Goal: Task Accomplishment & Management: Complete application form

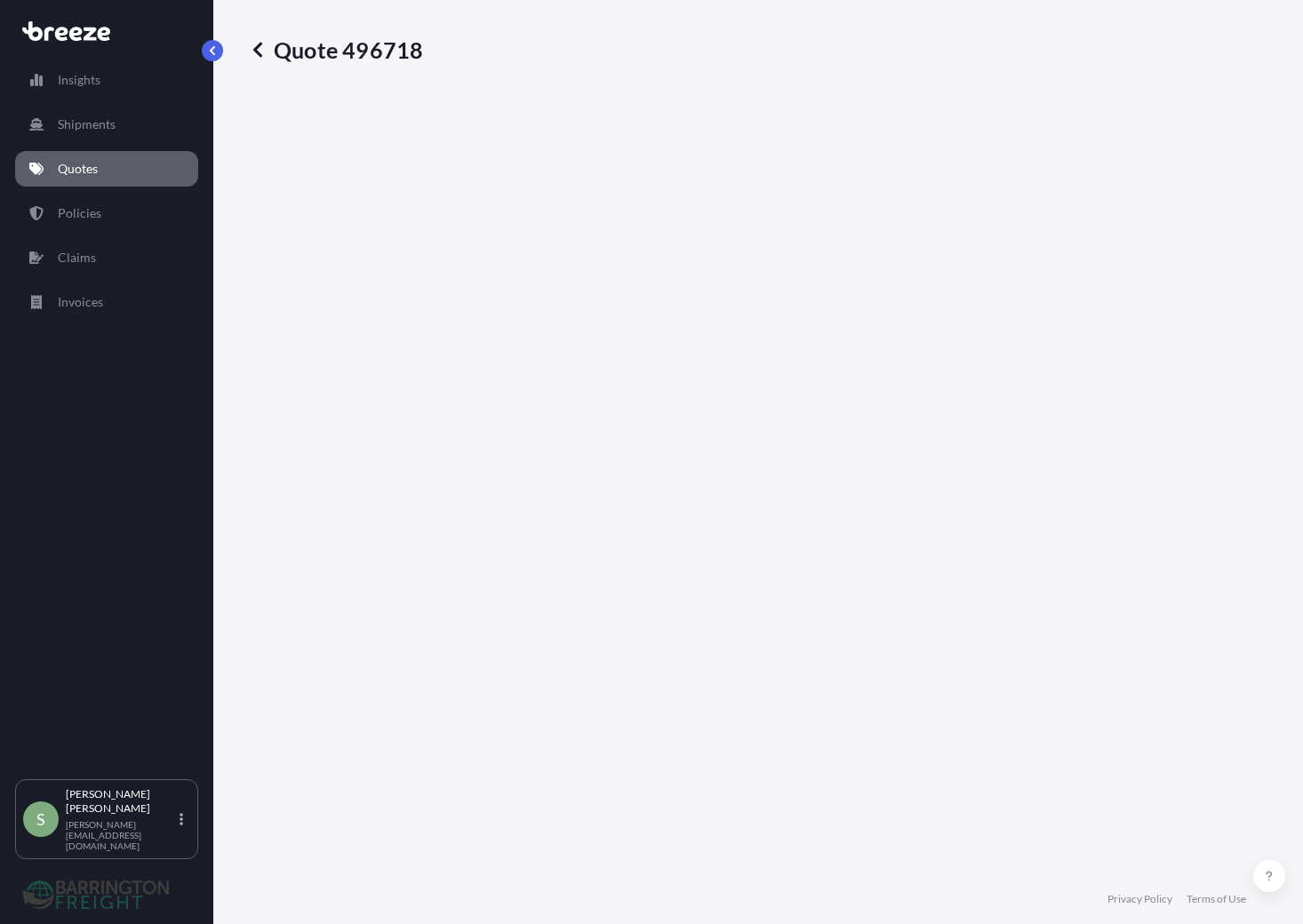
select select "Road"
select select "Air"
select select "Road"
select select "1"
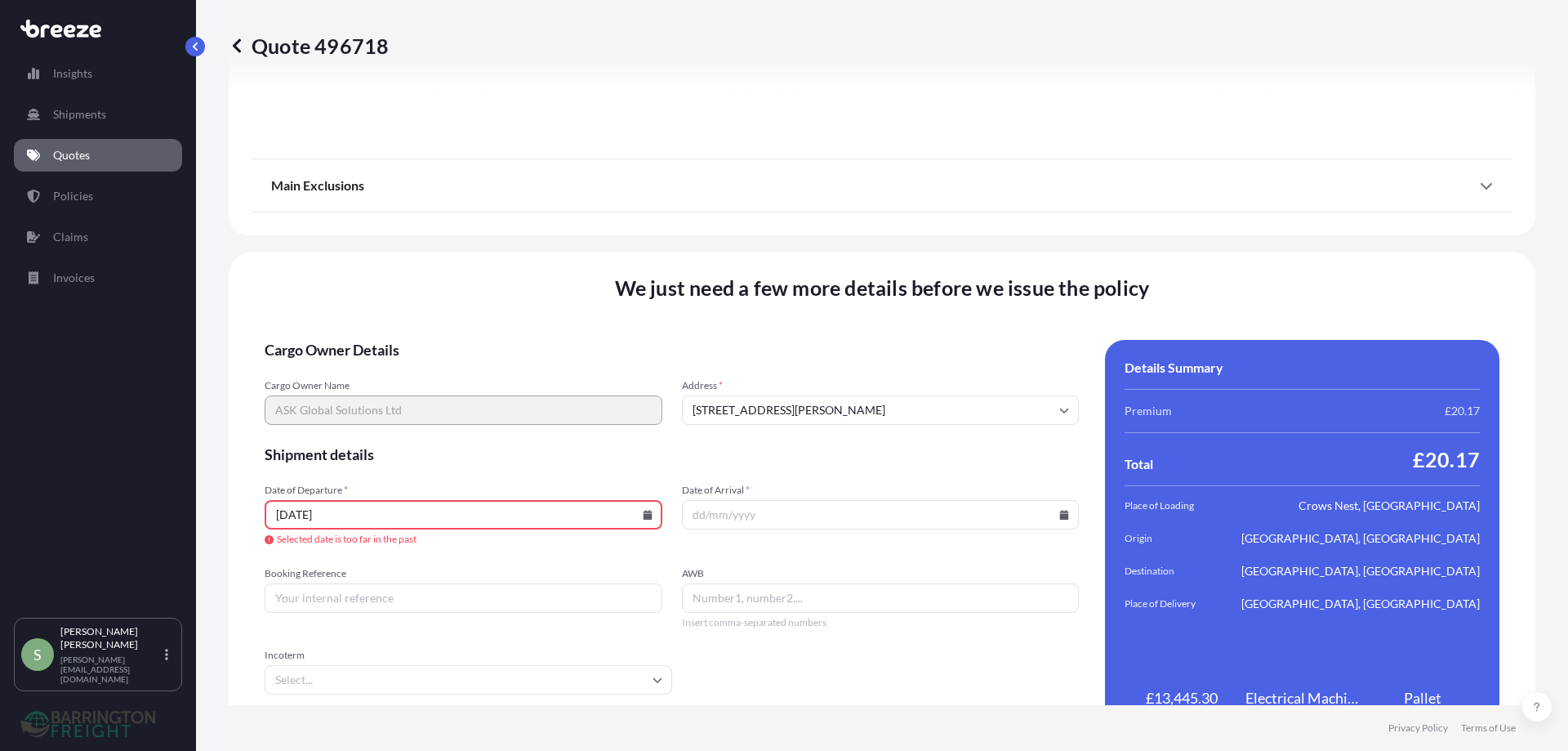
scroll to position [2166, 0]
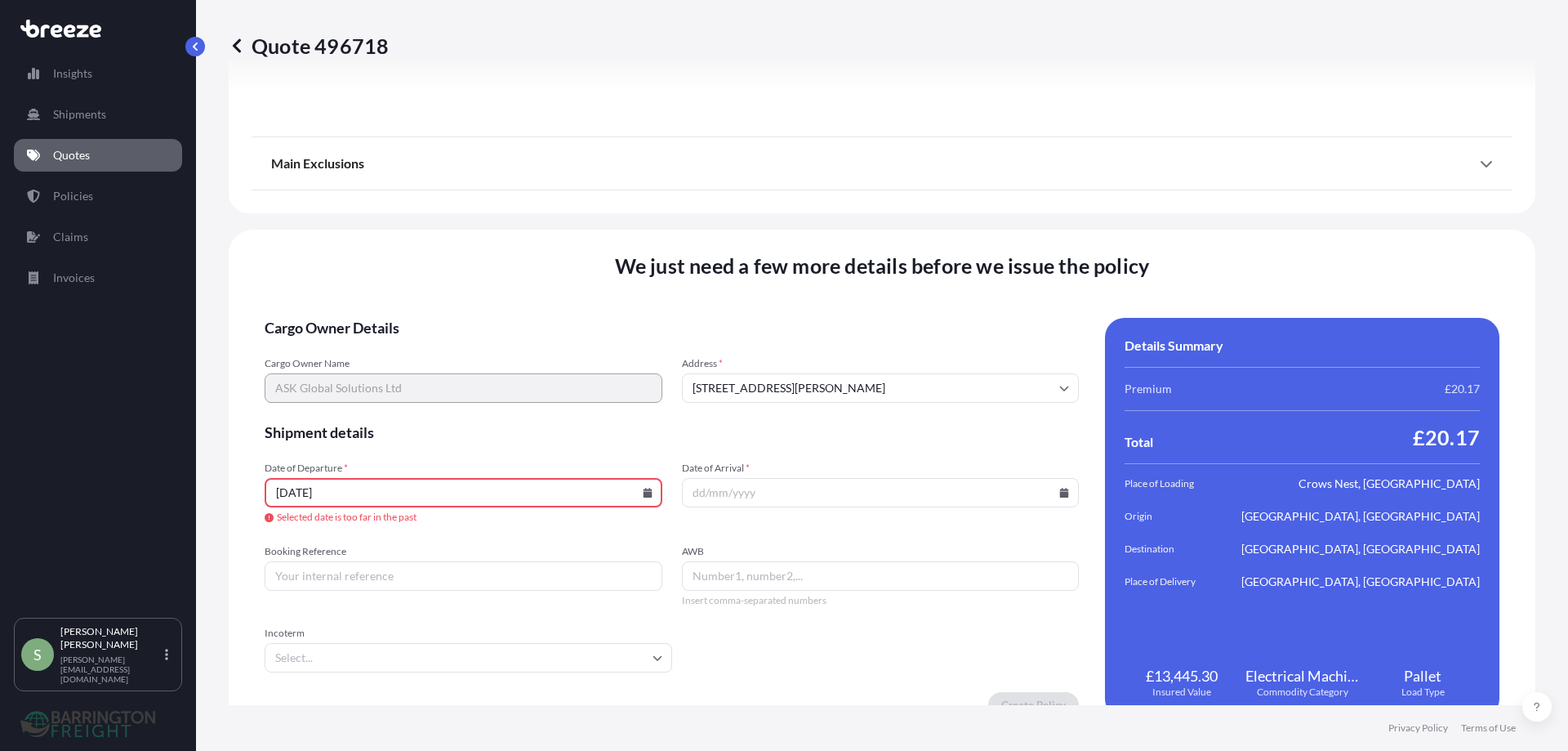
click at [289, 495] on input "[DATE]" at bounding box center [463, 493] width 398 height 30
click at [645, 490] on icon at bounding box center [647, 492] width 9 height 10
click at [577, 216] on button at bounding box center [572, 218] width 26 height 26
click at [503, 345] on button "15" at bounding box center [500, 347] width 26 height 26
type input "[STREET_ADDRESS][PERSON_NAME]"
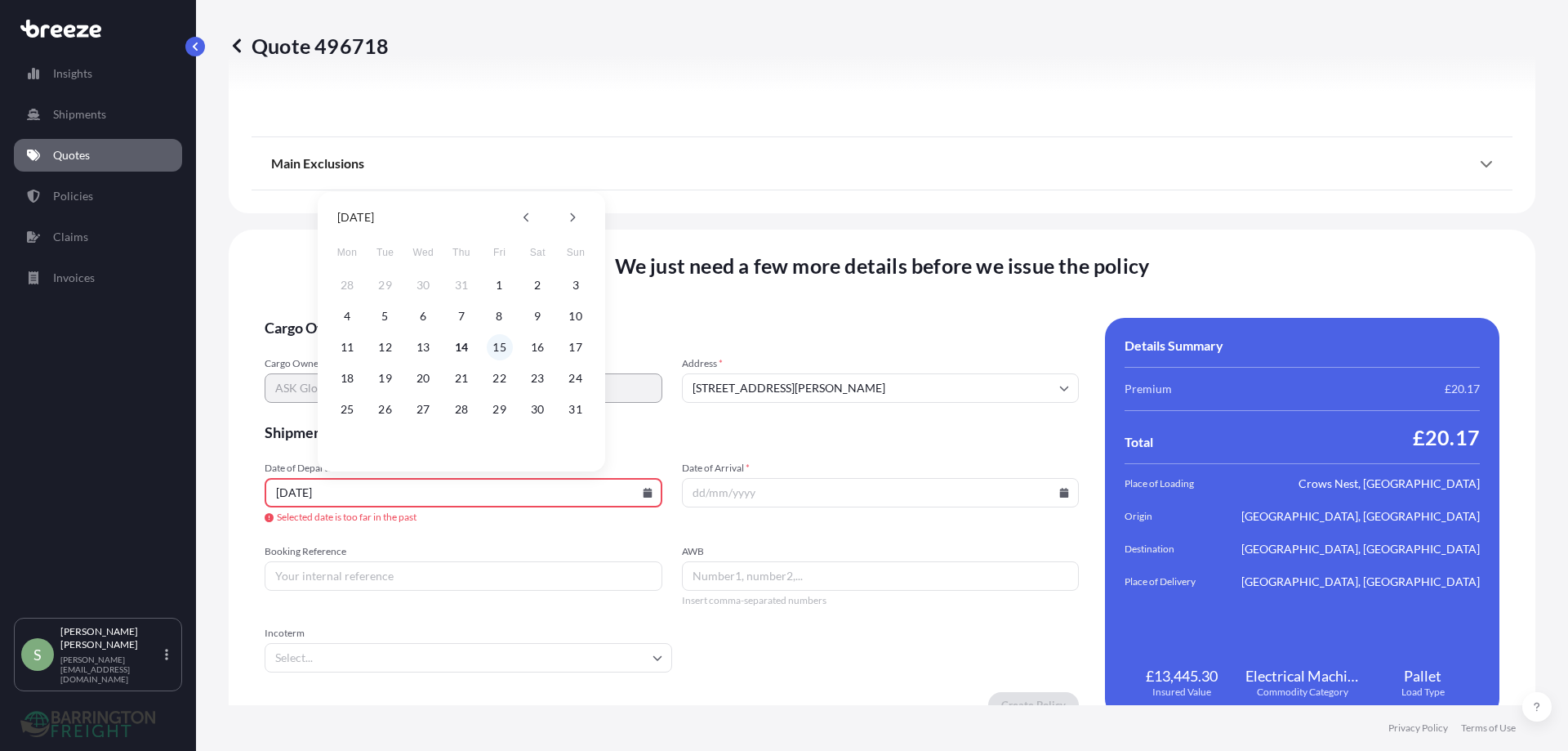
type input "[DATE]"
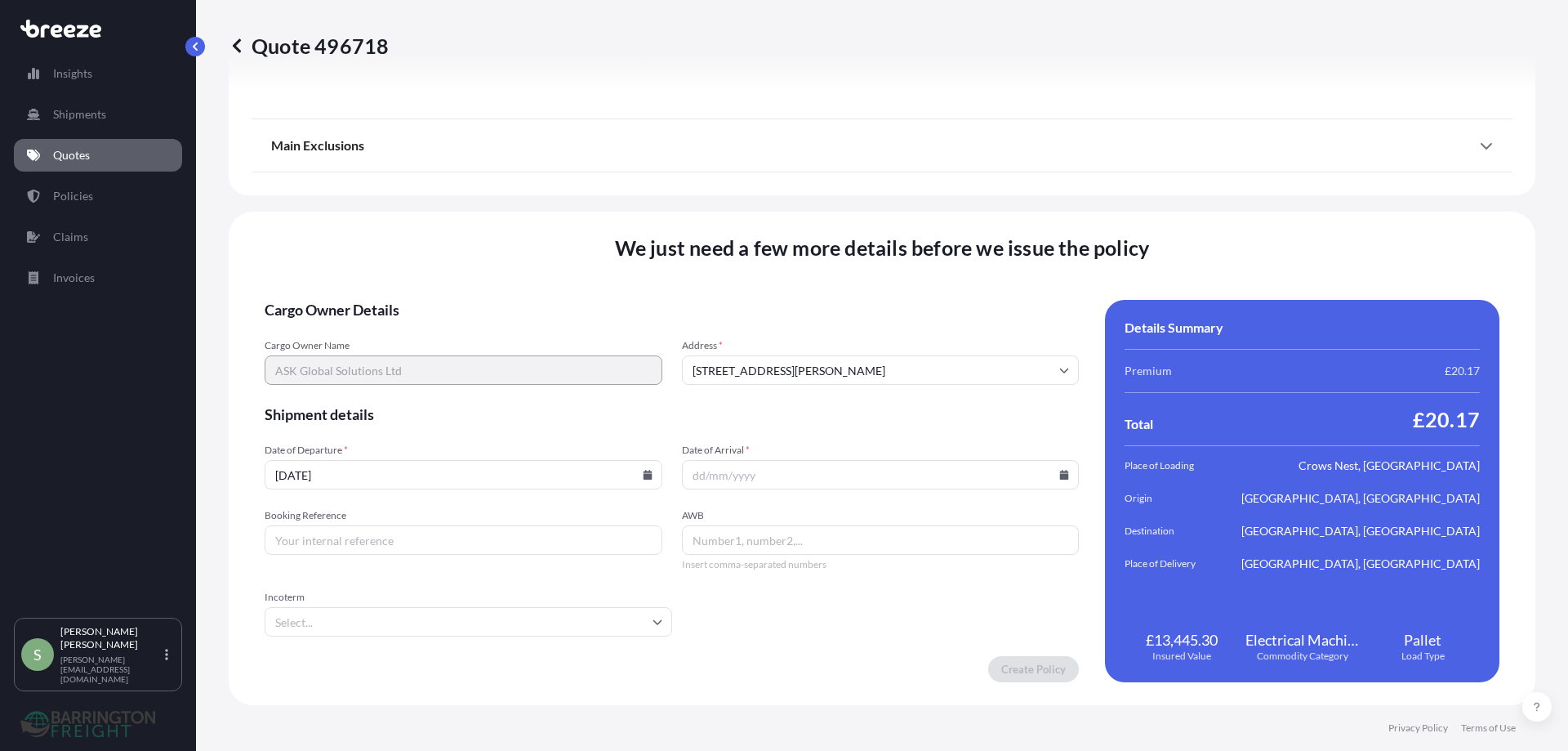
click at [725, 484] on input "Date of Arrival *" at bounding box center [880, 475] width 398 height 30
click at [1059, 470] on icon at bounding box center [1064, 474] width 10 height 10
click at [915, 389] on button "29" at bounding box center [913, 392] width 26 height 26
type input "[STREET_ADDRESS][PERSON_NAME]"
type input "[DATE]"
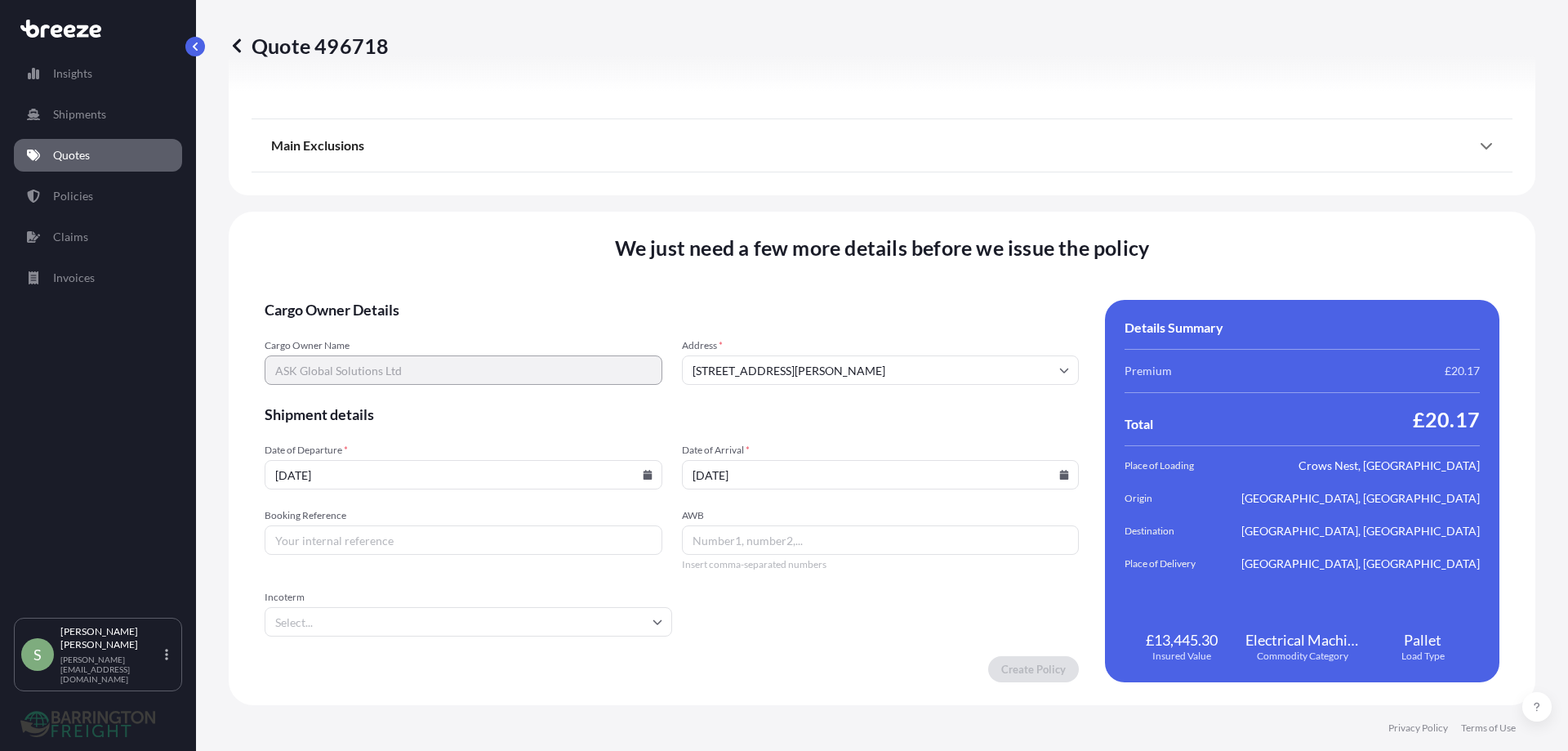
click at [383, 538] on input "Booking Reference" at bounding box center [463, 540] width 398 height 30
type input "[STREET_ADDRESS][PERSON_NAME]"
type input "2"
type input "[STREET_ADDRESS][PERSON_NAME]"
type input "25"
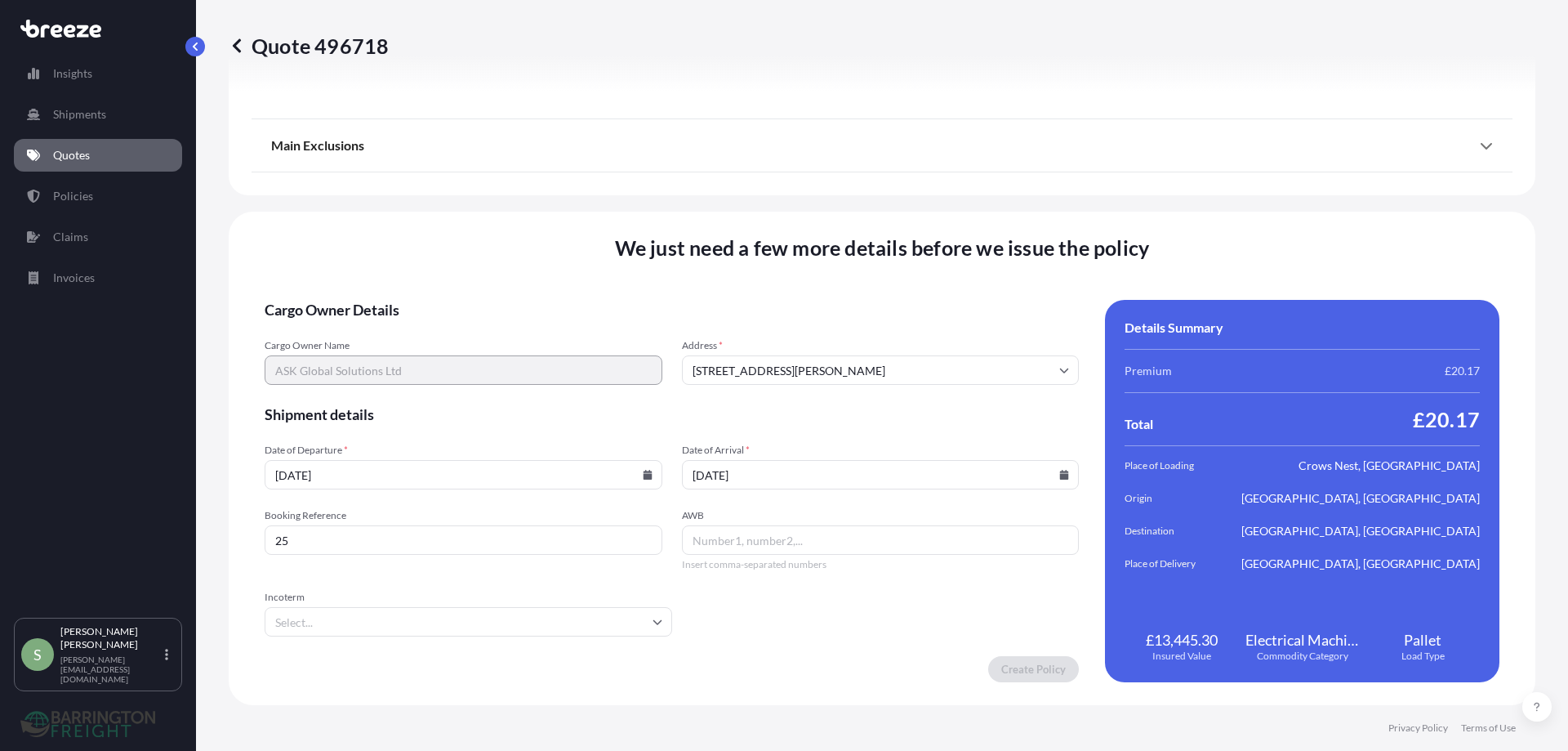
type input "[STREET_ADDRESS][PERSON_NAME]"
type input "2557"
type input "[STREET_ADDRESS][PERSON_NAME]"
type input "25572"
click at [322, 628] on input "Incoterm" at bounding box center [468, 622] width 407 height 30
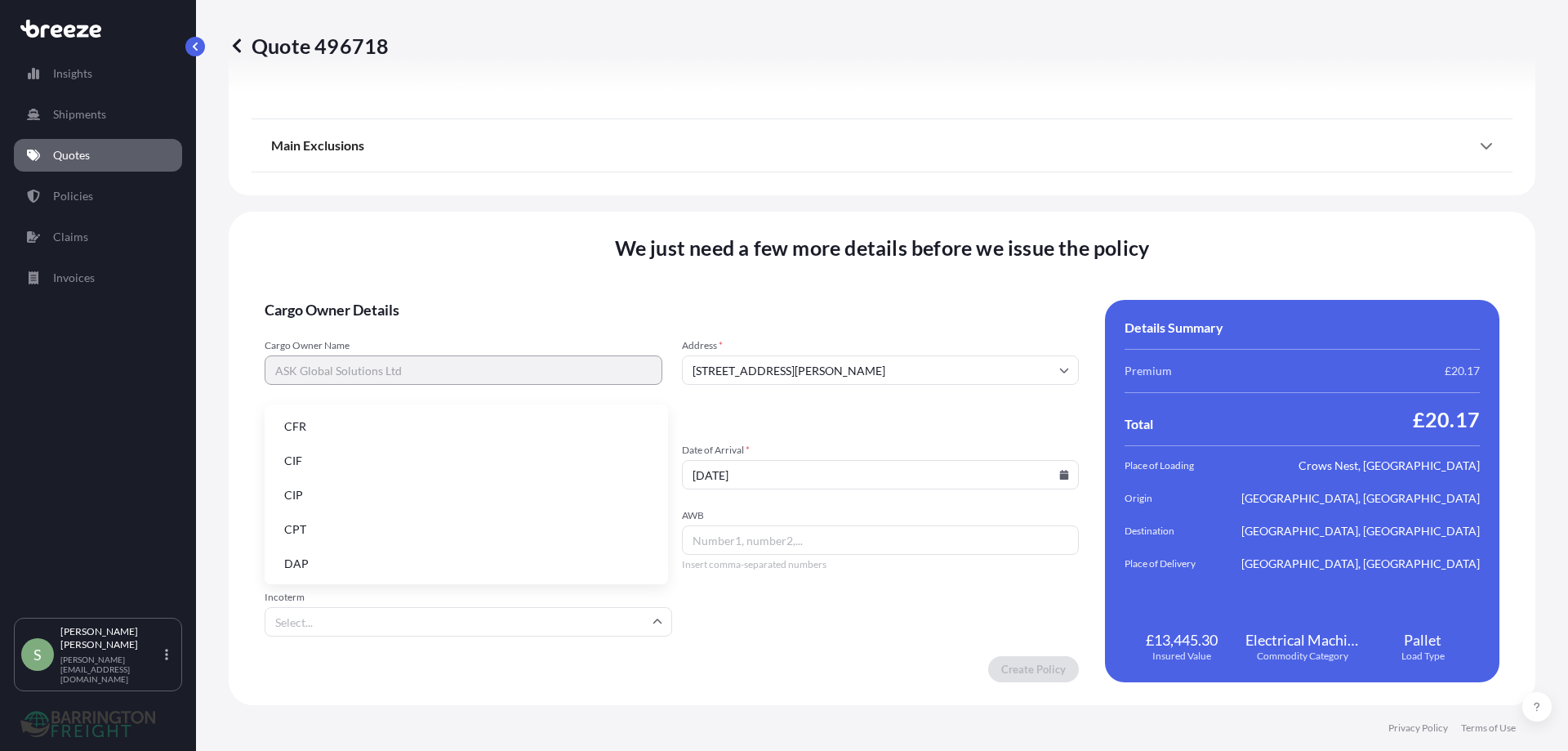
scroll to position [81, 0]
click at [302, 510] on li "DDP" at bounding box center [466, 517] width 391 height 31
click at [759, 369] on input "[STREET_ADDRESS][PERSON_NAME]" at bounding box center [880, 371] width 398 height 30
click at [773, 408] on li "[STREET_ADDRESS][PERSON_NAME][DATE]" at bounding box center [874, 414] width 380 height 31
type input "[STREET_ADDRESS][PERSON_NAME][DATE]"
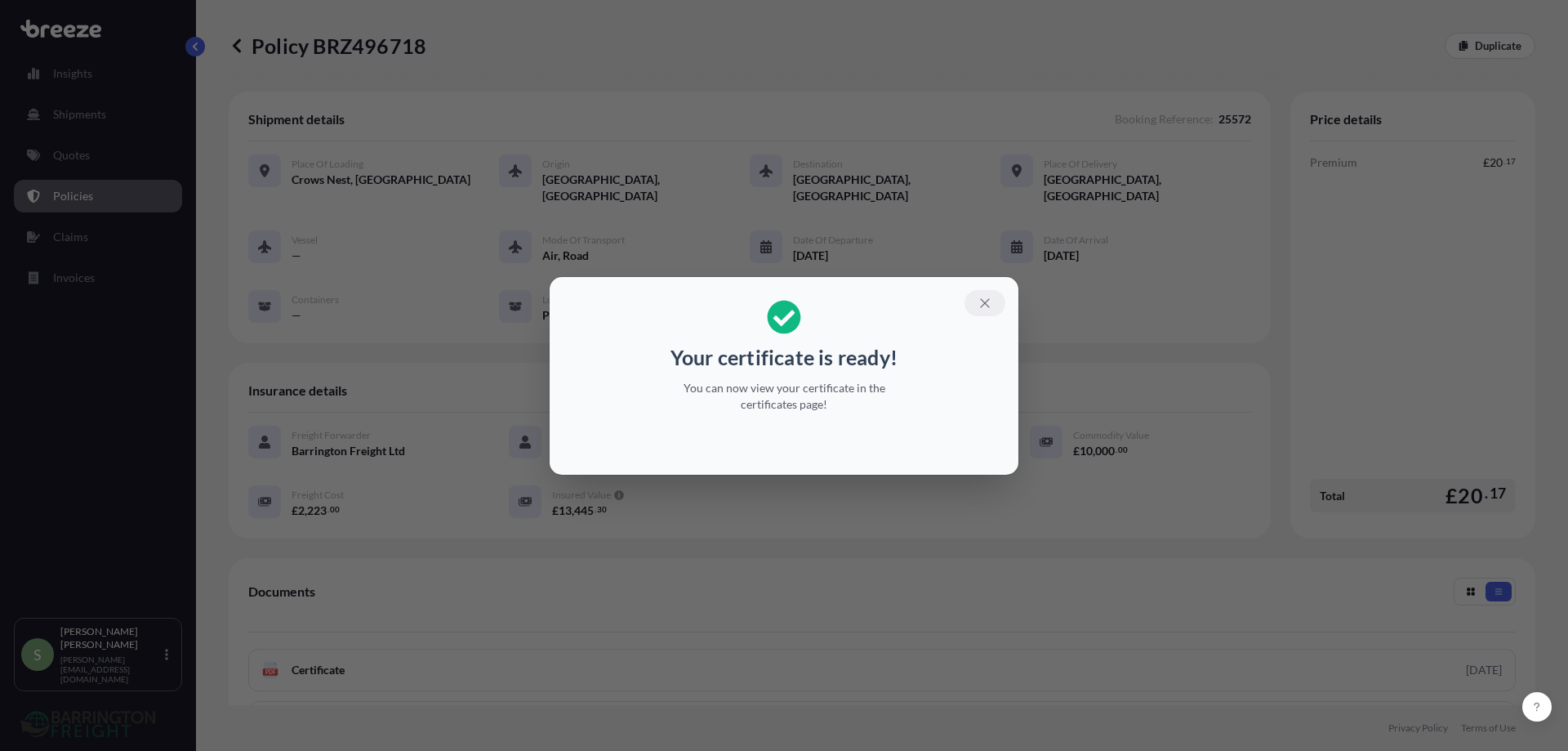
click at [982, 306] on icon "button" at bounding box center [985, 302] width 15 height 15
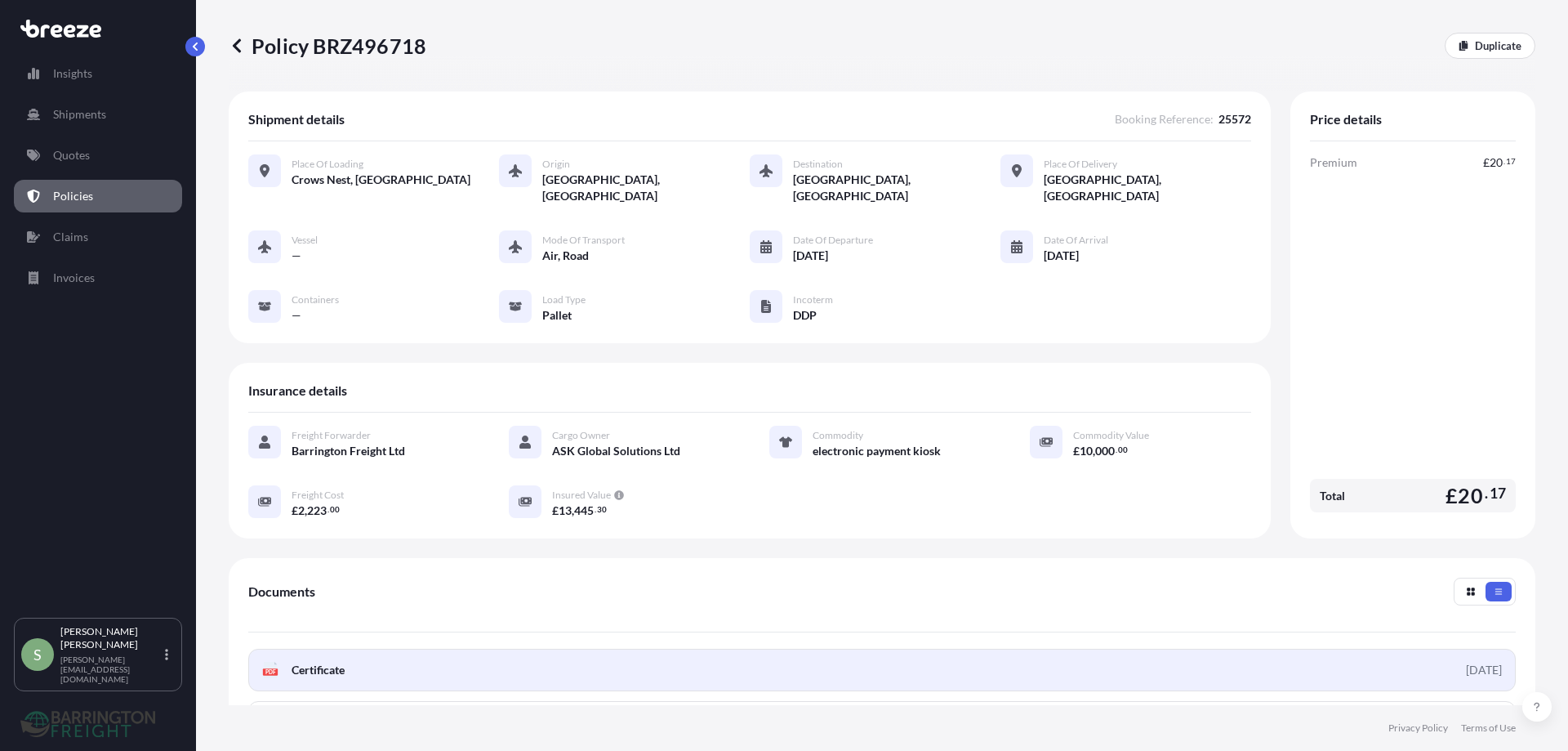
click at [308, 662] on span "Certificate" at bounding box center [318, 670] width 53 height 17
